Goal: Task Accomplishment & Management: Use online tool/utility

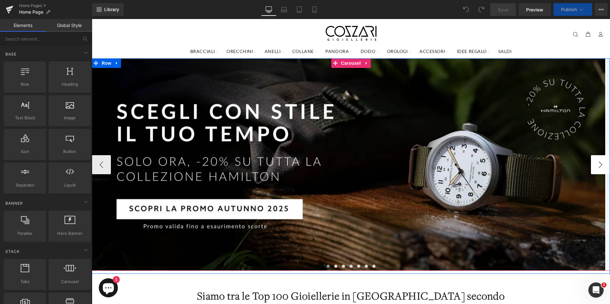
click at [596, 163] on button "›" at bounding box center [600, 164] width 19 height 19
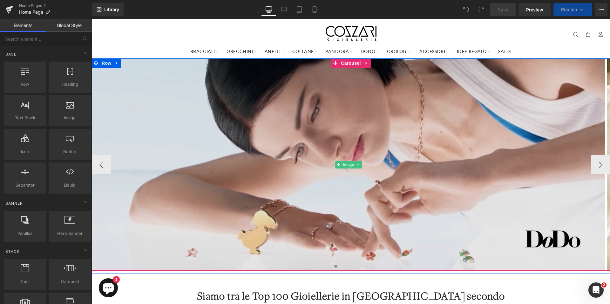
click at [318, 131] on img at bounding box center [349, 164] width 514 height 213
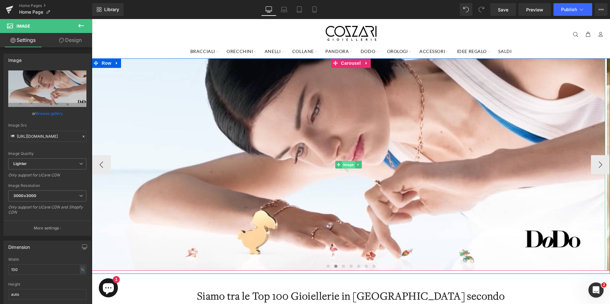
click at [344, 162] on span "Image" at bounding box center [348, 165] width 13 height 8
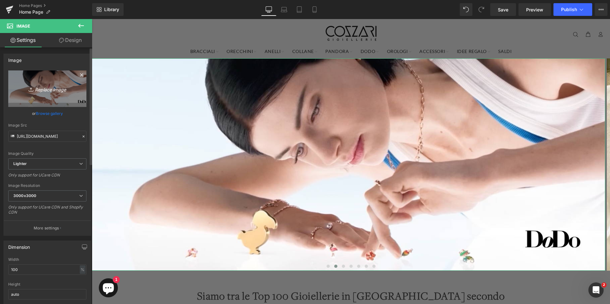
click at [51, 89] on icon "Replace Image" at bounding box center [47, 89] width 51 height 8
type input "C:\fakepath\BannerDodoDesktop.jpg"
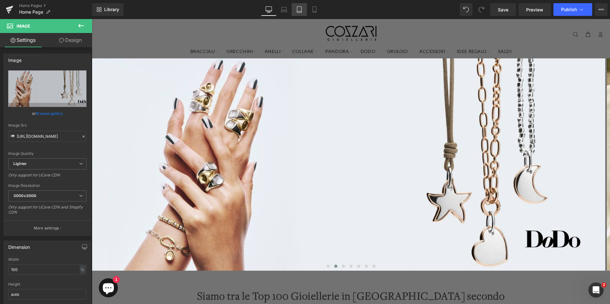
click at [304, 7] on link "Tablet" at bounding box center [299, 9] width 15 height 13
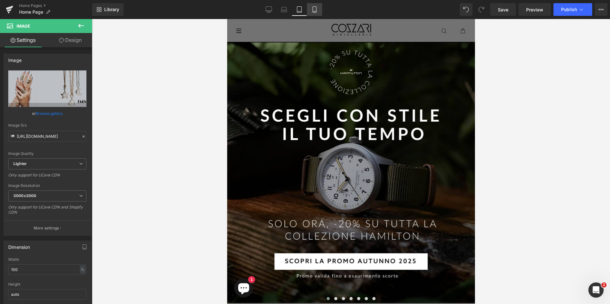
click at [320, 9] on link "Mobile" at bounding box center [314, 9] width 15 height 13
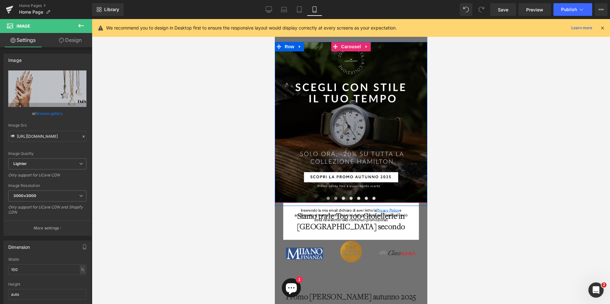
click at [334, 199] on span at bounding box center [335, 198] width 3 height 3
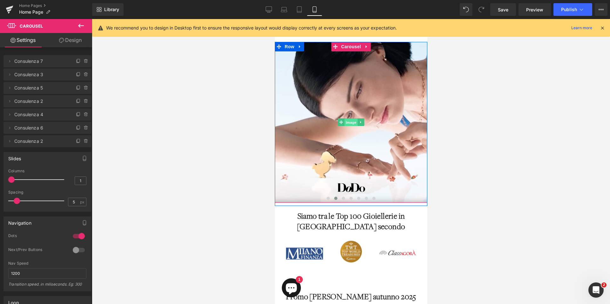
click at [348, 120] on span "Image" at bounding box center [350, 123] width 13 height 8
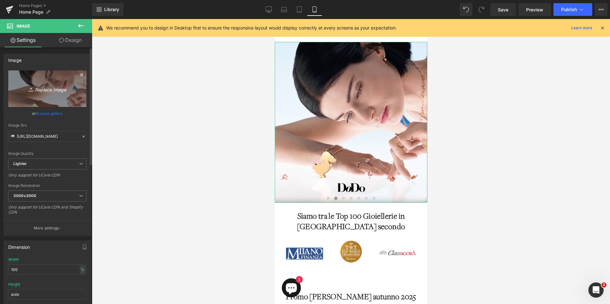
click at [52, 88] on icon "Replace Image" at bounding box center [47, 89] width 51 height 8
type input "C:\fakepath\BannerDodoMobile.jpg"
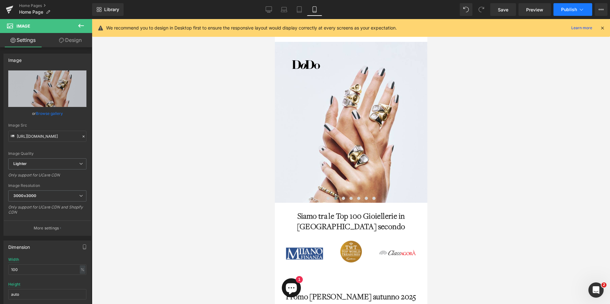
click at [580, 9] on icon at bounding box center [581, 10] width 3 height 2
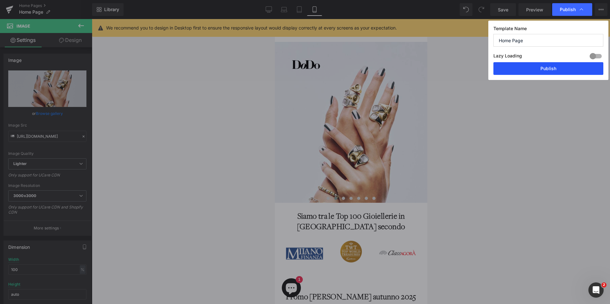
click at [544, 70] on button "Publish" at bounding box center [549, 68] width 110 height 13
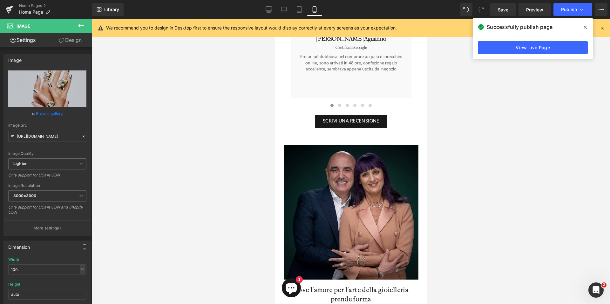
scroll to position [1102, 0]
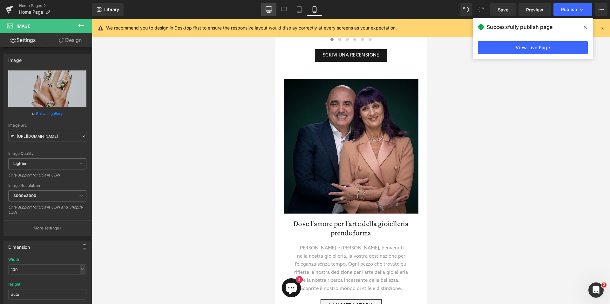
click at [269, 13] on link "Desktop" at bounding box center [268, 9] width 15 height 13
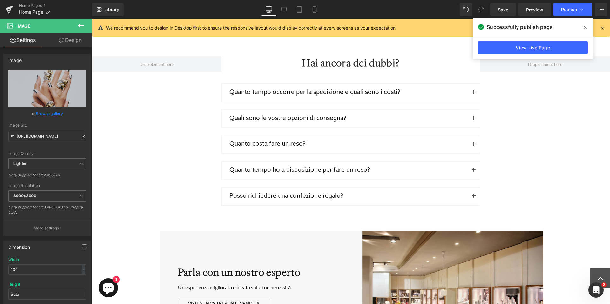
scroll to position [1629, 0]
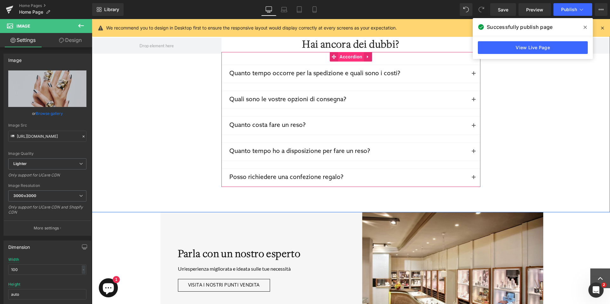
click at [350, 54] on span "Accordion" at bounding box center [351, 57] width 26 height 10
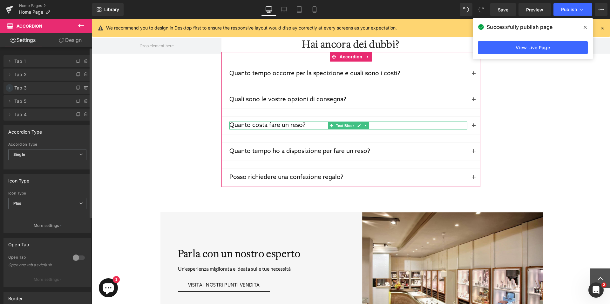
click at [8, 89] on icon at bounding box center [9, 87] width 5 height 5
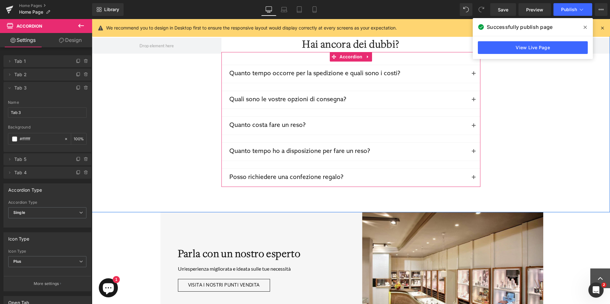
click at [470, 122] on button "button" at bounding box center [474, 125] width 13 height 17
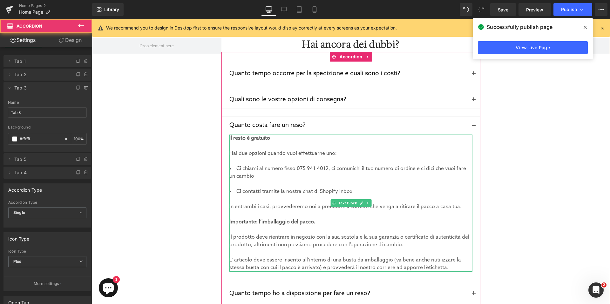
click at [278, 150] on div "Il resto è gratuito Hai due opzioni quando vuoi effettuarne uno: Ci chiami al n…" at bounding box center [350, 203] width 243 height 137
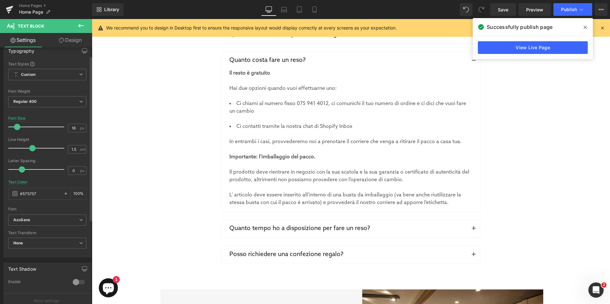
scroll to position [19, 0]
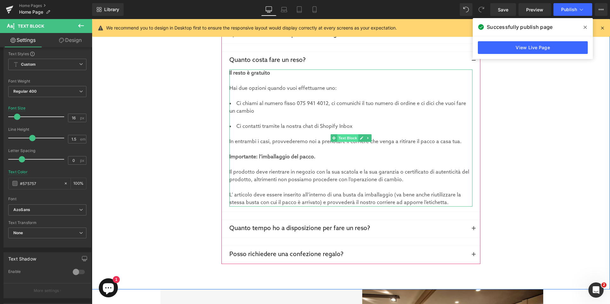
click at [344, 138] on span "Text Block" at bounding box center [347, 138] width 21 height 8
click at [367, 139] on link at bounding box center [368, 138] width 7 height 8
click at [348, 136] on link at bounding box center [351, 138] width 7 height 8
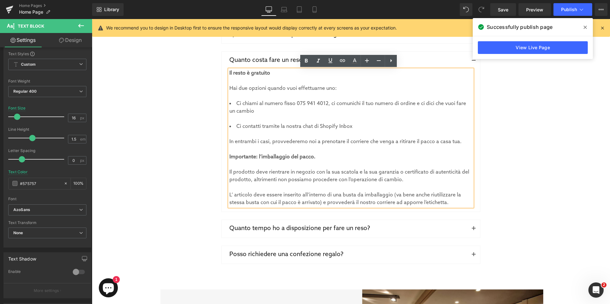
drag, startPoint x: 451, startPoint y: 204, endPoint x: 226, endPoint y: 73, distance: 259.8
click at [229, 73] on div "Il resto è gratuito Hai due opzioni quando vuoi effettuarne uno: Ci chiami al n…" at bounding box center [350, 138] width 243 height 137
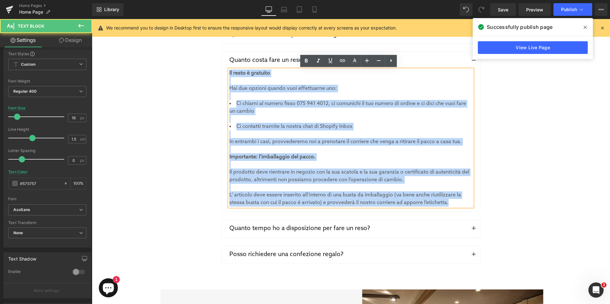
drag, startPoint x: 227, startPoint y: 73, endPoint x: 447, endPoint y: 202, distance: 255.1
click at [447, 202] on div "Il resto è gratuito Hai due opzioni quando vuoi effettuarne uno: Ci chiami al n…" at bounding box center [350, 138] width 243 height 137
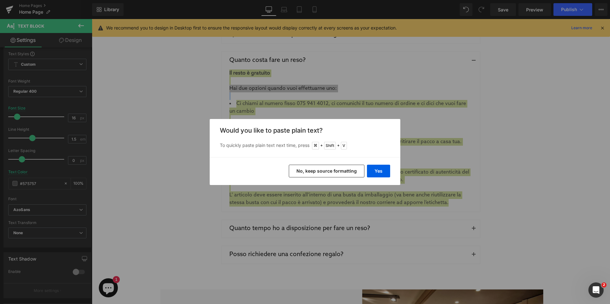
click at [344, 169] on button "No, keep source formatting" at bounding box center [327, 171] width 76 height 13
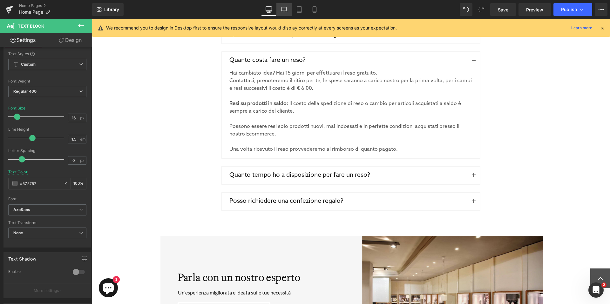
click at [290, 11] on link "Laptop" at bounding box center [284, 9] width 15 height 13
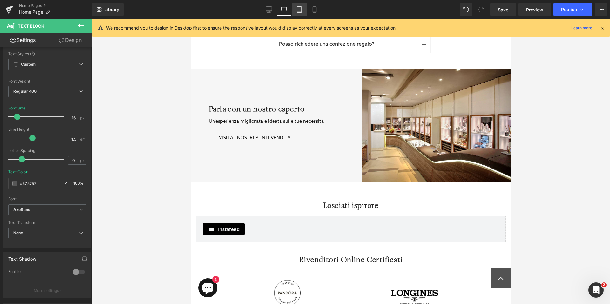
click at [299, 10] on icon at bounding box center [299, 9] width 6 height 6
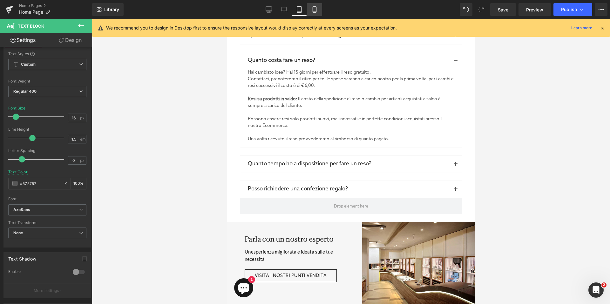
click at [309, 9] on link "Mobile" at bounding box center [314, 9] width 15 height 13
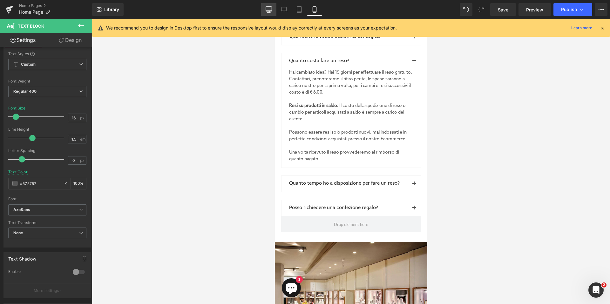
click at [272, 9] on icon at bounding box center [269, 9] width 6 height 6
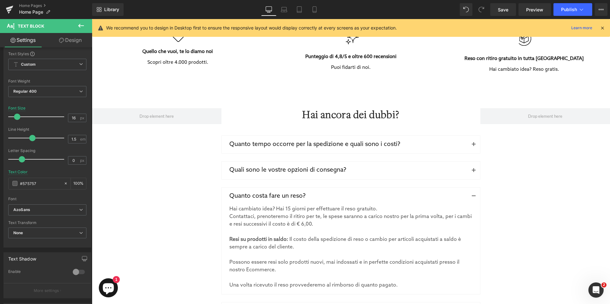
scroll to position [1694, 0]
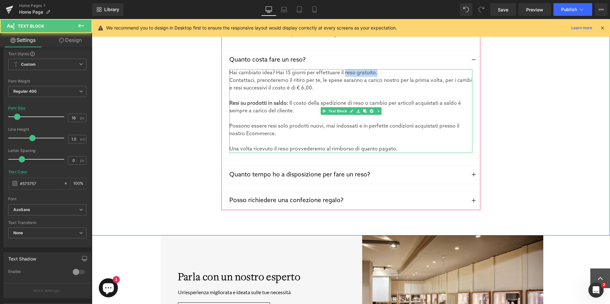
drag, startPoint x: 341, startPoint y: 73, endPoint x: 373, endPoint y: 74, distance: 32.4
click at [373, 74] on p "Hai cambiato idea? Hai 15 giorni per effettuare il reso gratuito." at bounding box center [350, 73] width 243 height 8
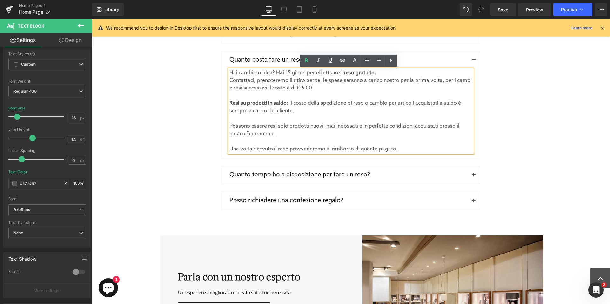
click at [407, 99] on p at bounding box center [350, 96] width 243 height 8
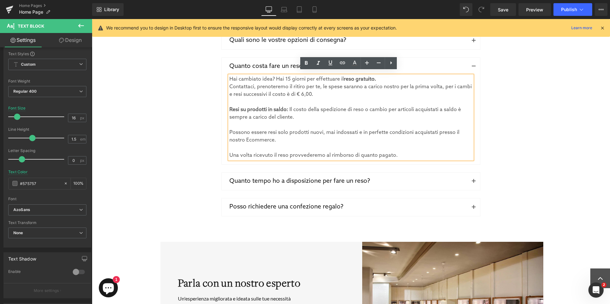
scroll to position [1685, 0]
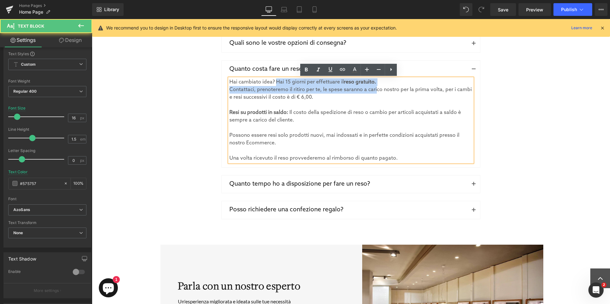
drag, startPoint x: 273, startPoint y: 81, endPoint x: 373, endPoint y: 86, distance: 100.2
click at [373, 86] on div "Hai cambiato idea? Hai 15 giorni per effettuare il reso gratuito. Contattaci, p…" at bounding box center [350, 121] width 243 height 84
click at [377, 84] on p "Hai cambiato idea? Hai 15 giorni per effettuare il reso gratuito." at bounding box center [350, 83] width 243 height 8
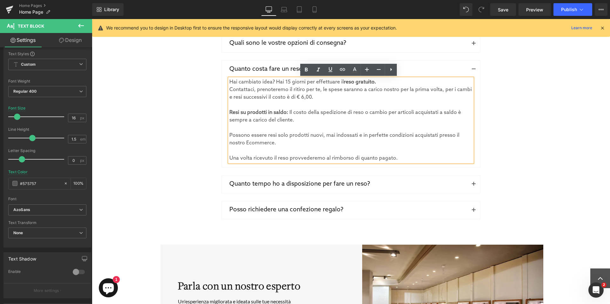
click at [472, 185] on button "button" at bounding box center [474, 184] width 13 height 17
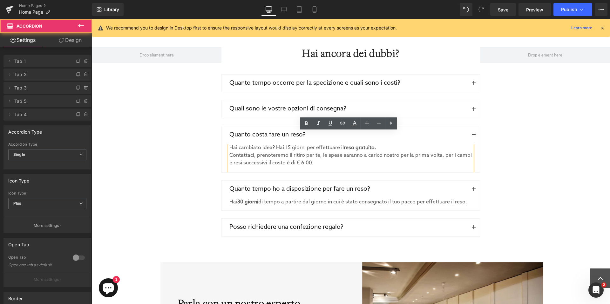
scroll to position [1596, 0]
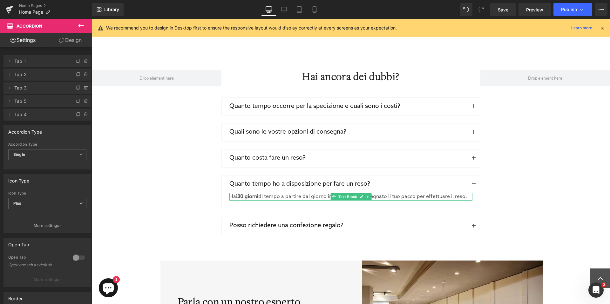
click at [237, 197] on strong "30 giorni" at bounding box center [247, 197] width 21 height 6
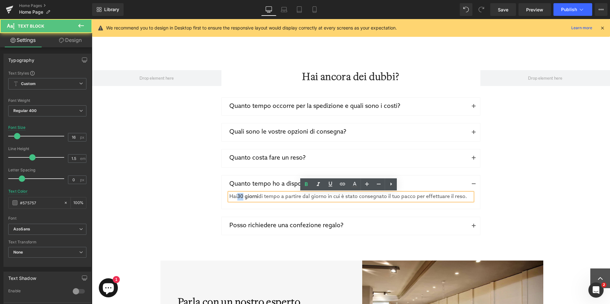
click at [238, 197] on strong "30 giorni" at bounding box center [247, 197] width 21 height 6
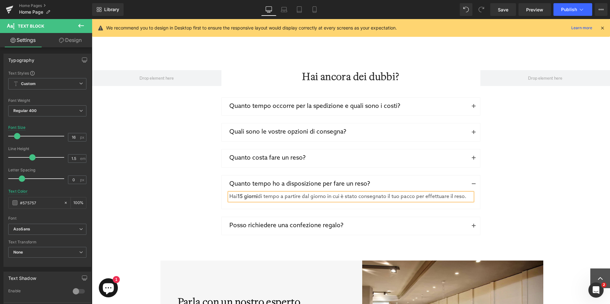
click at [474, 223] on button "button" at bounding box center [474, 225] width 13 height 17
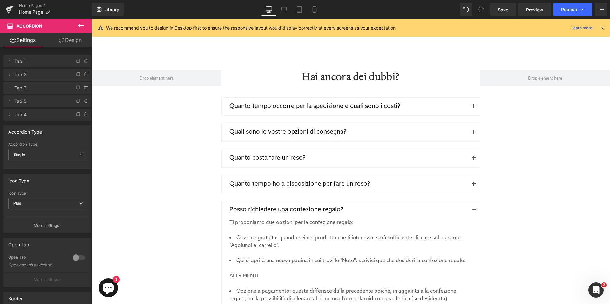
click at [474, 108] on span "button" at bounding box center [474, 108] width 0 height 0
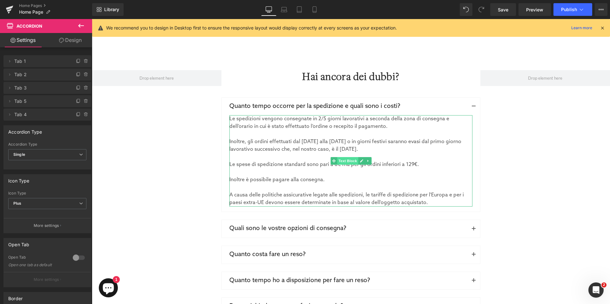
click at [346, 159] on span "Text Block" at bounding box center [347, 161] width 21 height 8
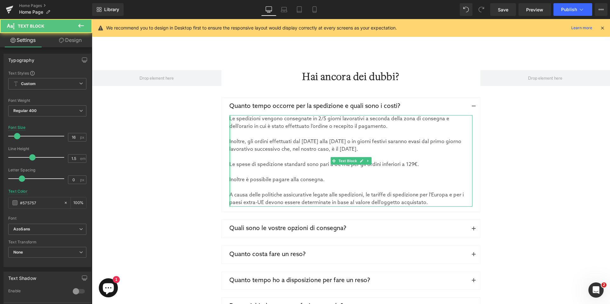
drag, startPoint x: 423, startPoint y: 202, endPoint x: 227, endPoint y: 118, distance: 213.6
click at [229, 118] on div "Le spedizioni vengono consegnate in 2/5 giorni lavorativi a seconda della zona …" at bounding box center [350, 161] width 243 height 92
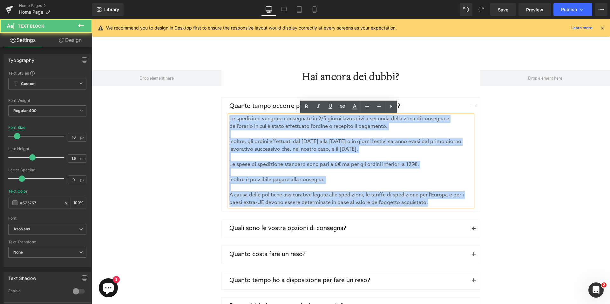
drag, startPoint x: 227, startPoint y: 118, endPoint x: 434, endPoint y: 202, distance: 222.9
click at [434, 202] on div "Le spedizioni vengono consegnate in 2/5 giorni lavorativi a seconda della zona …" at bounding box center [350, 161] width 243 height 92
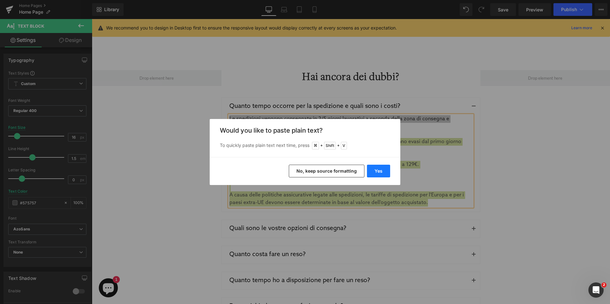
click at [383, 170] on button "Yes" at bounding box center [378, 171] width 23 height 13
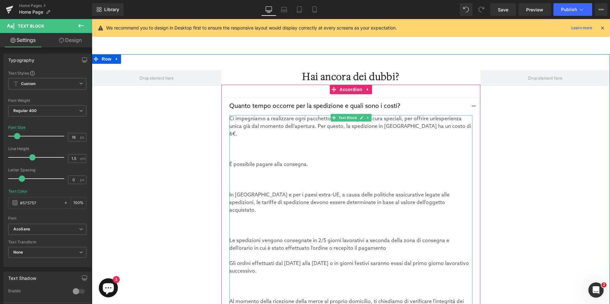
click at [278, 154] on div at bounding box center [350, 158] width 243 height 8
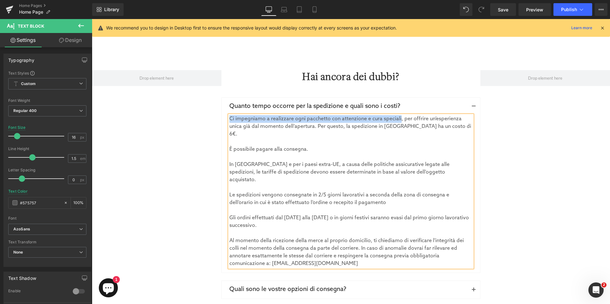
drag, startPoint x: 227, startPoint y: 118, endPoint x: 397, endPoint y: 118, distance: 169.7
click at [397, 118] on div "Ci impegniamo a realizzare ogni pacchetto con attenzione e cura speciali, per o…" at bounding box center [350, 191] width 243 height 153
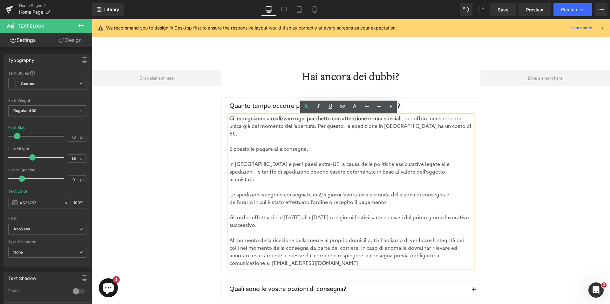
click at [377, 161] on div "In [GEOGRAPHIC_DATA] e per i paesi extra-UE, a causa delle politiche assicurati…" at bounding box center [350, 172] width 243 height 23
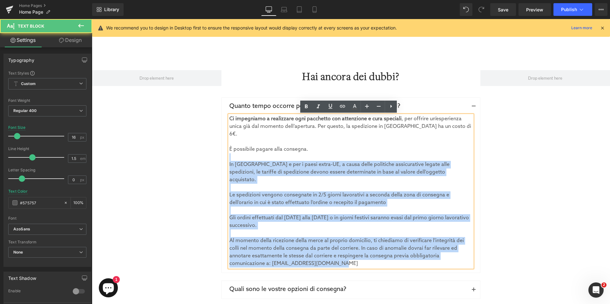
drag, startPoint x: 227, startPoint y: 141, endPoint x: 309, endPoint y: 139, distance: 82.7
click at [311, 139] on div "Ci impegniamo a realizzare ogni pacchetto con attenzione e cura speciali , per …" at bounding box center [350, 191] width 243 height 153
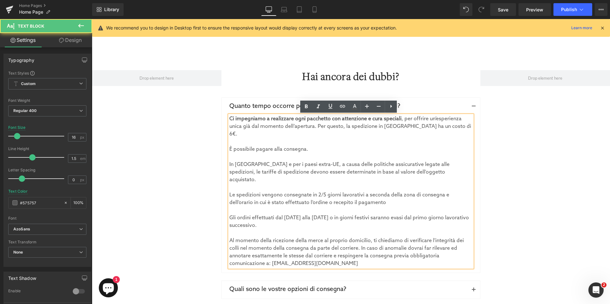
click at [309, 146] on div "È possibile pagare alla consegna." at bounding box center [350, 150] width 243 height 8
drag, startPoint x: 304, startPoint y: 141, endPoint x: 227, endPoint y: 140, distance: 76.9
click at [229, 146] on div "È possibile pagare alla consegna." at bounding box center [350, 150] width 243 height 8
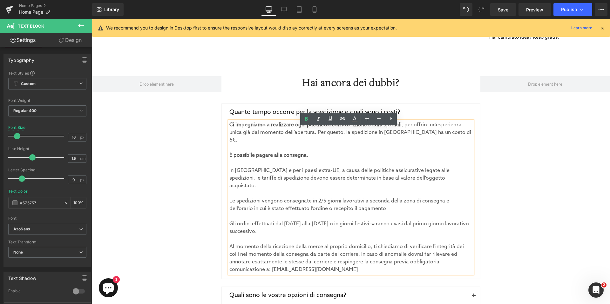
scroll to position [1583, 0]
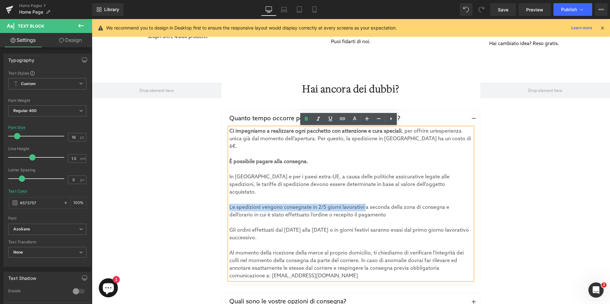
drag, startPoint x: 227, startPoint y: 192, endPoint x: 361, endPoint y: 192, distance: 134.1
click at [361, 204] on div "Le spedizioni vengono consegnate in 2/5 giorni lavorativi a seconda della zona …" at bounding box center [350, 211] width 243 height 15
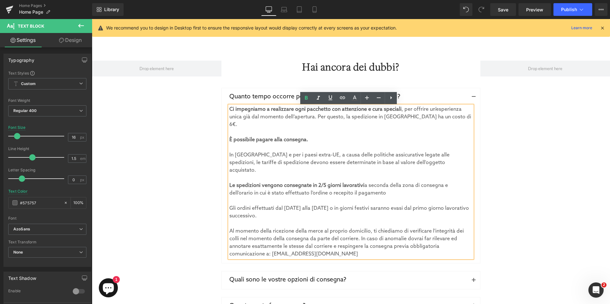
scroll to position [1606, 0]
click at [537, 171] on div "Hai ancora dei dubbi? Heading Quanto tempo occorre per la spedizione e quali so…" at bounding box center [351, 218] width 518 height 348
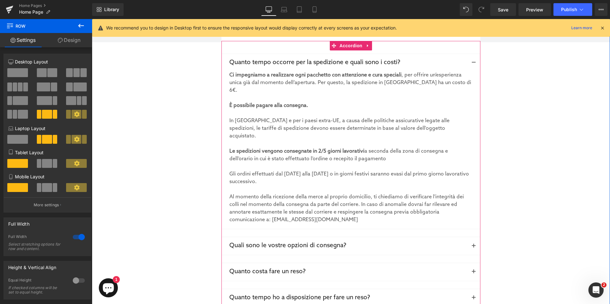
scroll to position [1648, 0]
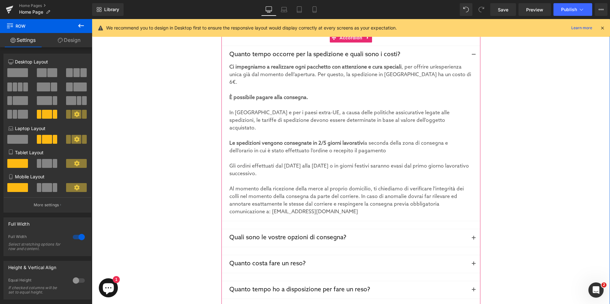
click at [470, 229] on button "button" at bounding box center [474, 237] width 13 height 17
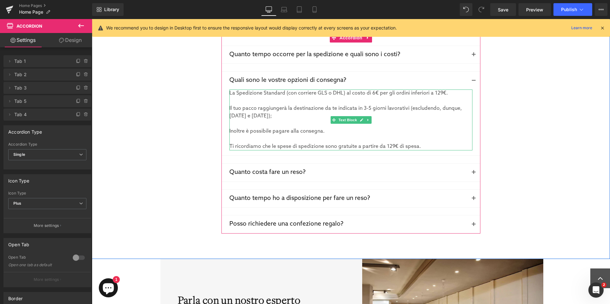
click at [375, 94] on div "La Spedizione Standard (con corriere GLS o DHL) al costo di 6€ per gli ordini i…" at bounding box center [350, 120] width 243 height 61
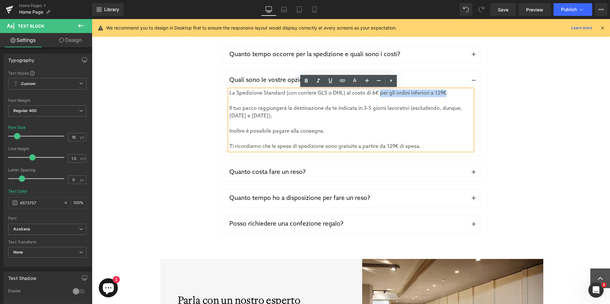
drag, startPoint x: 374, startPoint y: 94, endPoint x: 440, endPoint y: 94, distance: 65.5
click at [440, 94] on div "La Spedizione Standard (con corriere GLS o DHL) al costo di 6€ per gli ordini i…" at bounding box center [350, 120] width 243 height 61
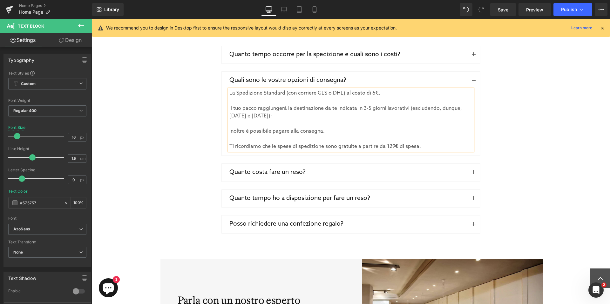
click at [362, 108] on div "Il tuo pacco raggiungerà la destinazione da te indicata in 3-5 giorni lavorativ…" at bounding box center [350, 112] width 243 height 15
drag, startPoint x: 314, startPoint y: 131, endPoint x: 224, endPoint y: 130, distance: 89.3
click at [224, 130] on article "La Spedizione Standard (con corriere GLS o DHL) al costo di 6€. Il tuo pacco ra…" at bounding box center [351, 123] width 259 height 66
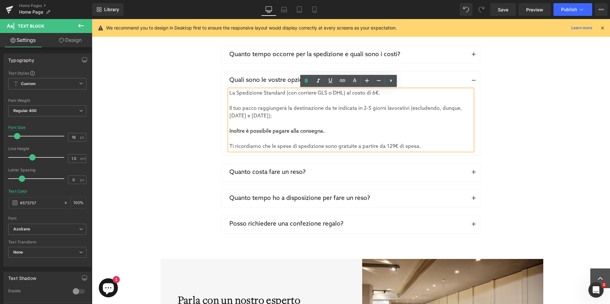
click at [240, 144] on div "Ti ricordiamo che le spese di spedizione sono gratuite a partire da 129€ di spe…" at bounding box center [350, 147] width 243 height 8
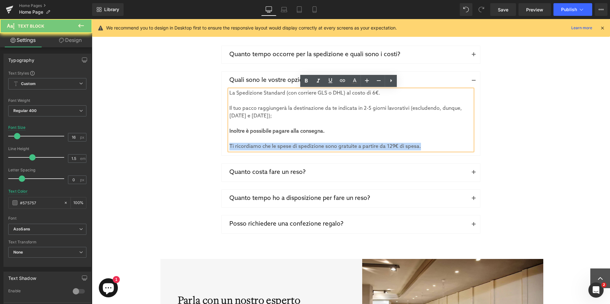
click at [240, 144] on div "Ti ricordiamo che le spese di spedizione sono gratuite a partire da 129€ di spe…" at bounding box center [350, 147] width 243 height 8
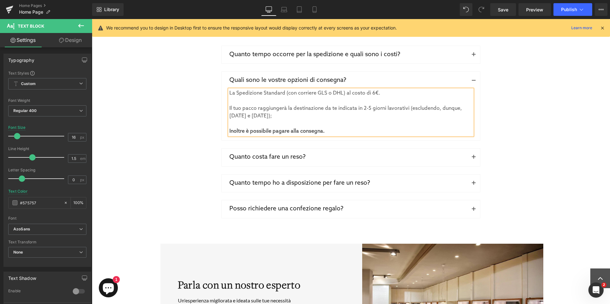
click at [576, 154] on div "Hai ancora dei dubbi? Heading Quanto tempo occorre per la spedizione e quali so…" at bounding box center [351, 124] width 518 height 242
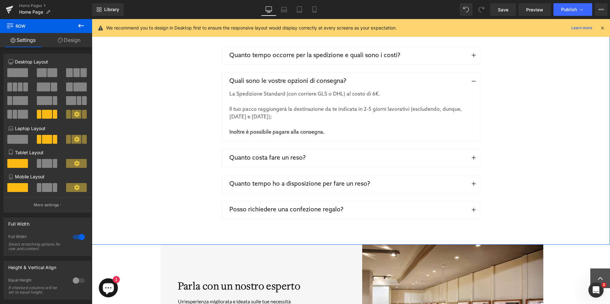
scroll to position [1646, 0]
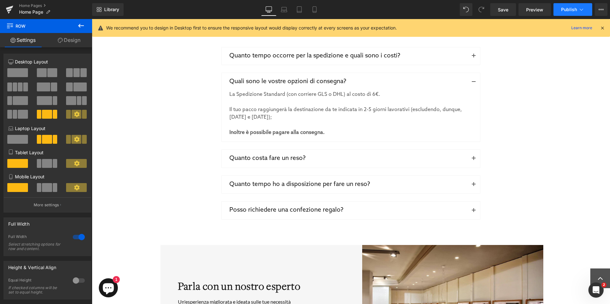
click at [567, 11] on span "Publish" at bounding box center [569, 9] width 16 height 5
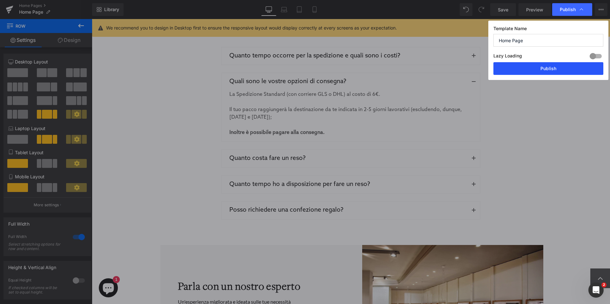
drag, startPoint x: 546, startPoint y: 71, endPoint x: 455, endPoint y: 51, distance: 93.2
click at [546, 71] on button "Publish" at bounding box center [549, 68] width 110 height 13
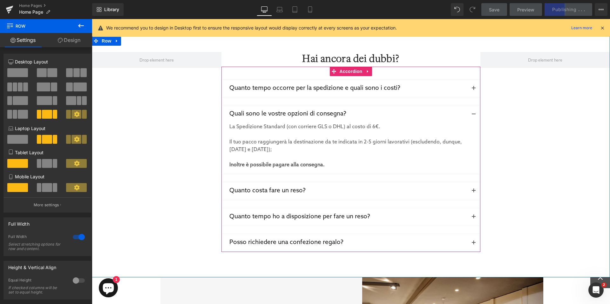
click at [470, 242] on button "button" at bounding box center [474, 242] width 13 height 17
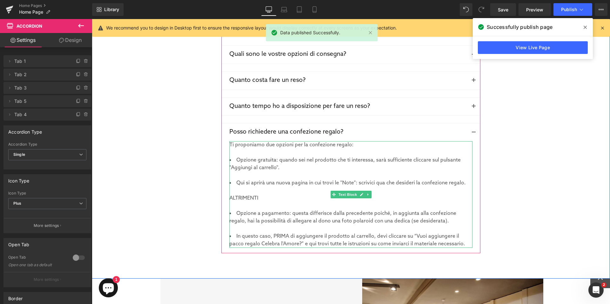
scroll to position [1450, 0]
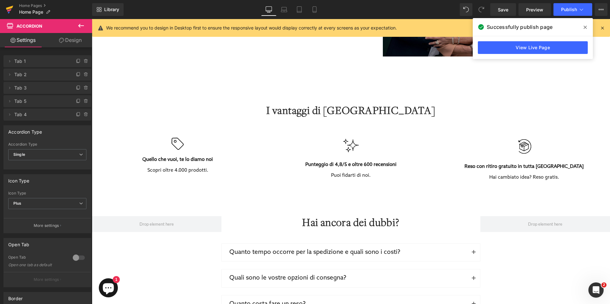
click at [4, 8] on link at bounding box center [9, 9] width 19 height 19
